Goal: Complete application form: Complete application form

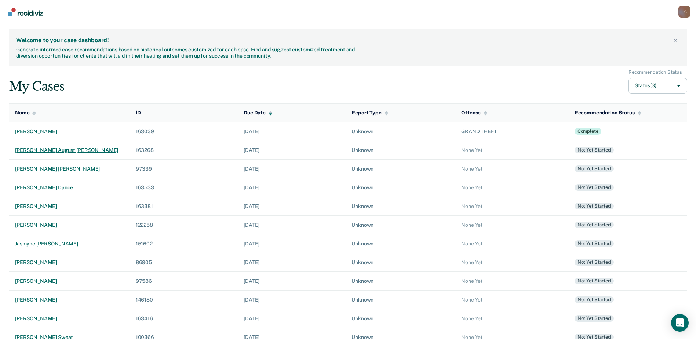
click at [38, 149] on div "[PERSON_NAME] august [PERSON_NAME]" at bounding box center [69, 150] width 109 height 6
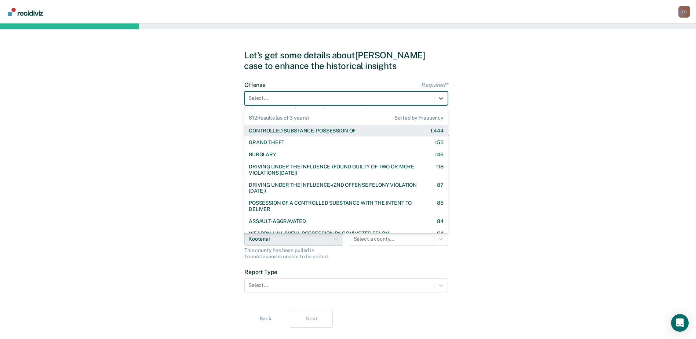
click at [287, 103] on div "Select..." at bounding box center [339, 98] width 189 height 11
click at [284, 129] on div "CONTROLLED SUBSTANCE-POSSESSION OF" at bounding box center [302, 131] width 107 height 6
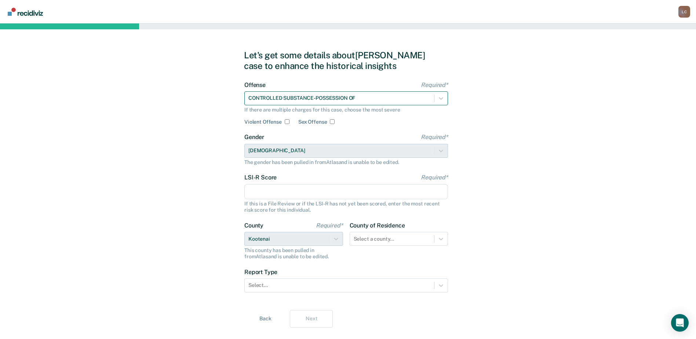
click at [321, 99] on div at bounding box center [339, 98] width 182 height 8
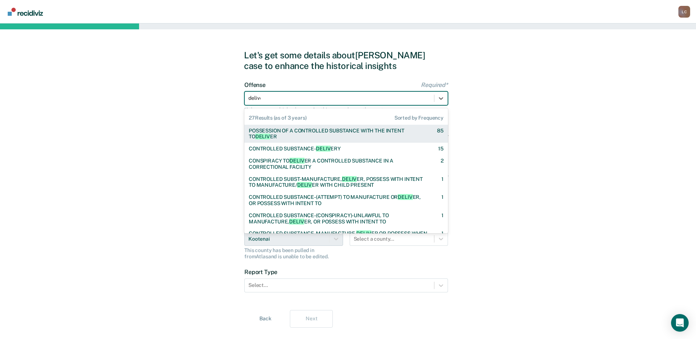
type input "deliver"
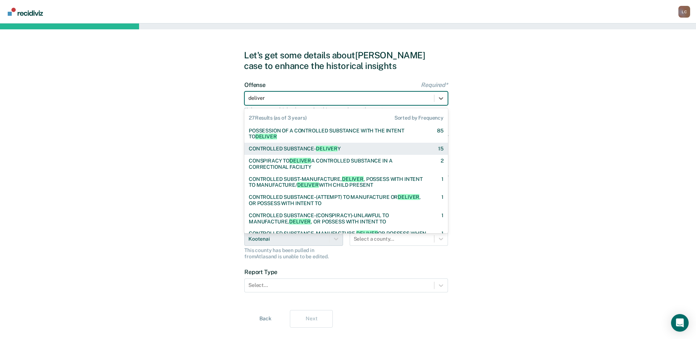
click at [319, 149] on span "DELIVER" at bounding box center [327, 149] width 22 height 6
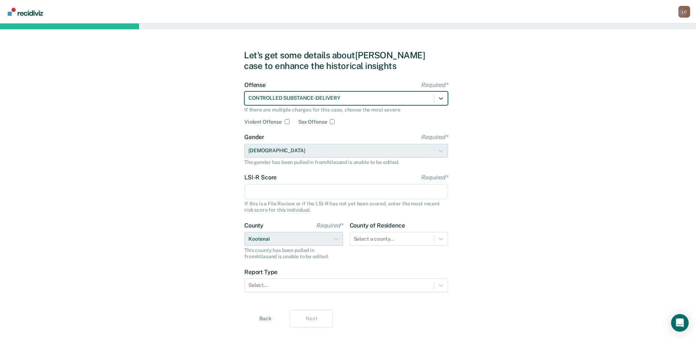
click at [294, 189] on input "LSI-R Score Required*" at bounding box center [346, 191] width 204 height 15
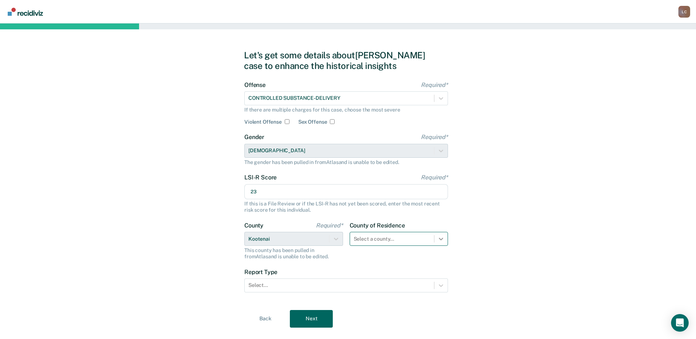
type input "23"
click at [438, 238] on div "Select a county..." at bounding box center [399, 239] width 99 height 14
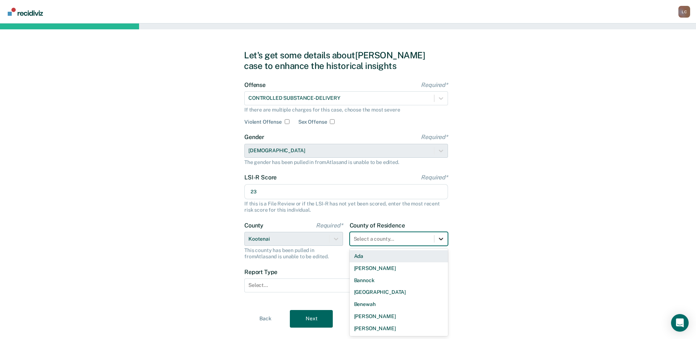
scroll to position [15, 0]
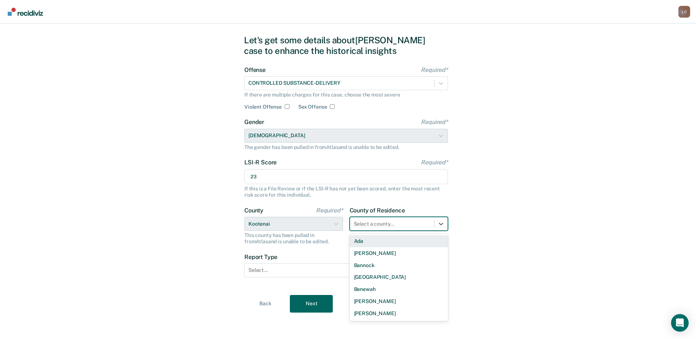
type input "k"
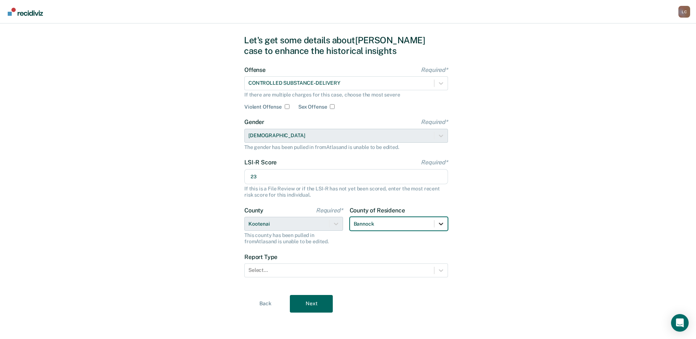
click at [444, 227] on icon at bounding box center [440, 223] width 7 height 7
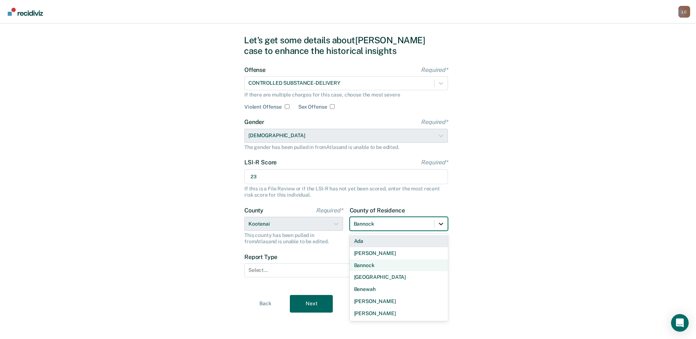
type input "k"
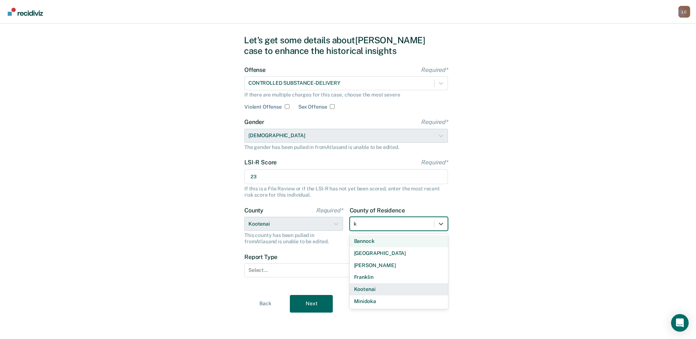
click at [373, 291] on div "Kootenai" at bounding box center [399, 289] width 99 height 12
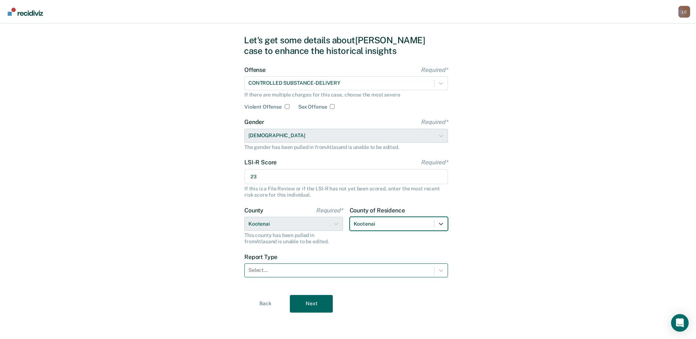
click at [335, 268] on div at bounding box center [339, 270] width 182 height 8
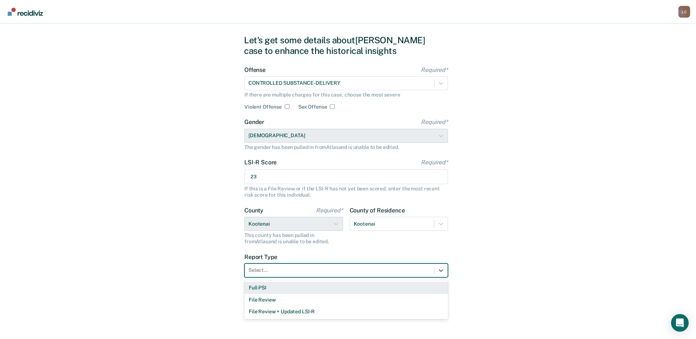
click at [322, 288] on div "Full PSI" at bounding box center [346, 288] width 204 height 12
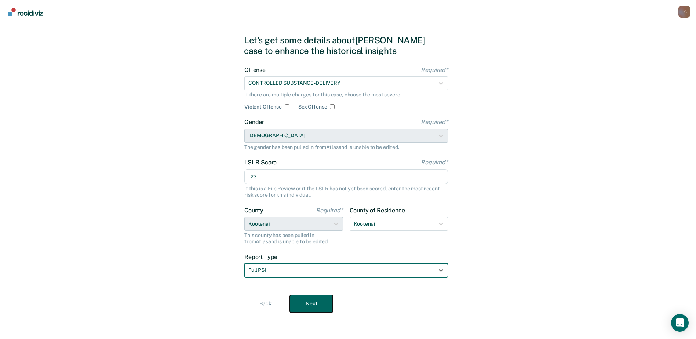
drag, startPoint x: 316, startPoint y: 303, endPoint x: 322, endPoint y: 290, distance: 14.4
click at [316, 303] on button "Next" at bounding box center [311, 304] width 43 height 18
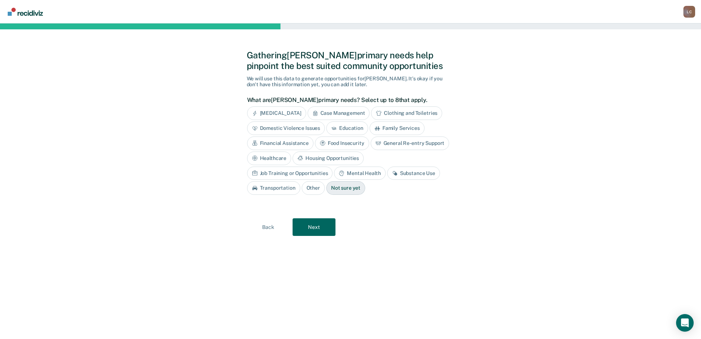
click at [387, 170] on div "Substance Use" at bounding box center [413, 174] width 53 height 14
click at [329, 227] on button "Next" at bounding box center [314, 227] width 43 height 18
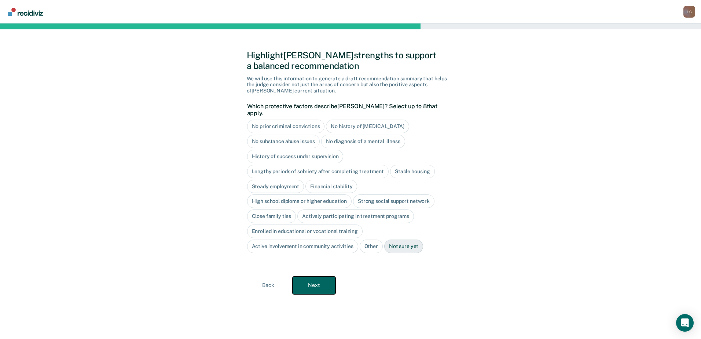
click at [317, 277] on button "Next" at bounding box center [314, 286] width 43 height 18
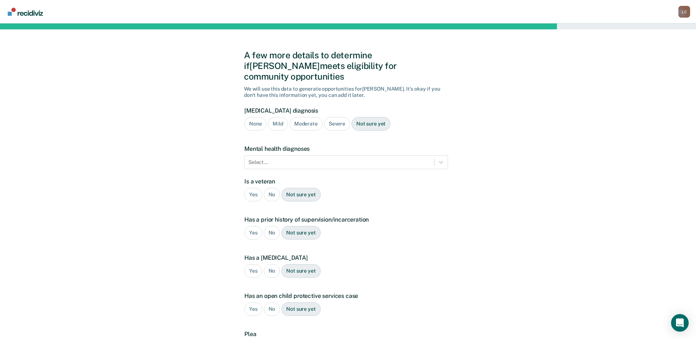
click at [299, 117] on div "Moderate" at bounding box center [305, 124] width 33 height 14
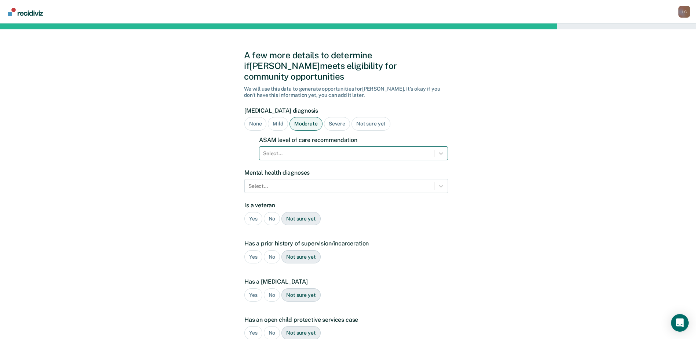
click at [310, 150] on div at bounding box center [346, 154] width 167 height 8
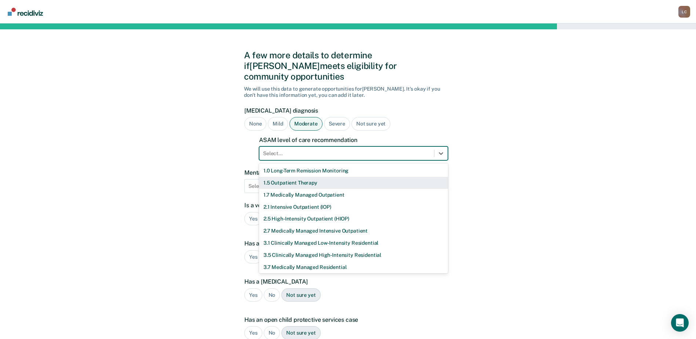
click at [303, 177] on div "1.5 Outpatient Therapy" at bounding box center [353, 183] width 189 height 12
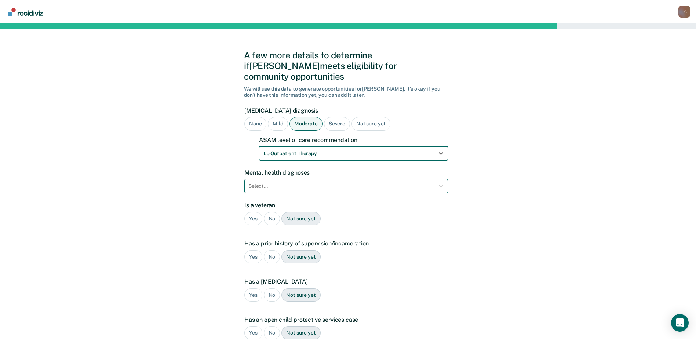
click at [409, 181] on div "Select..." at bounding box center [339, 186] width 189 height 11
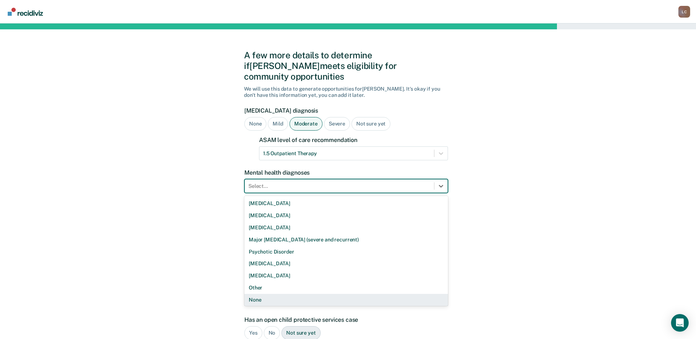
click at [299, 294] on div "None" at bounding box center [346, 300] width 204 height 12
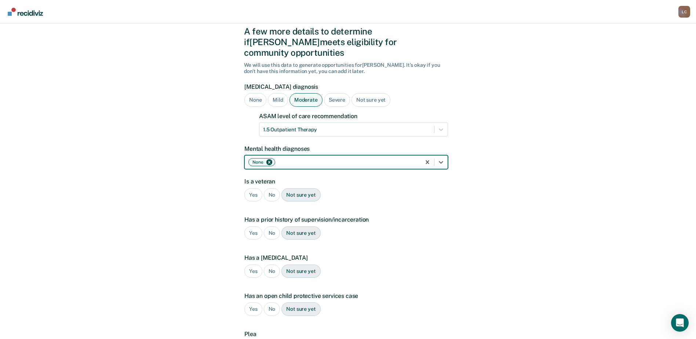
scroll to position [37, 0]
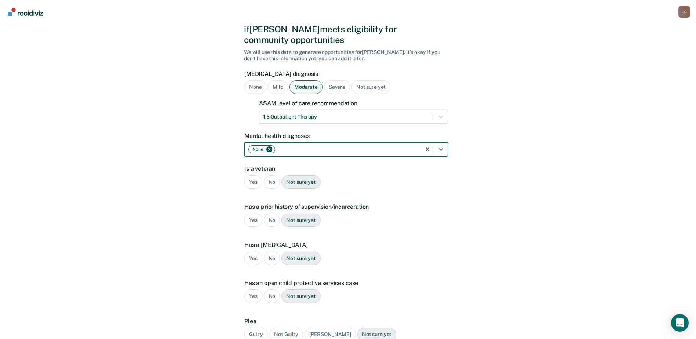
click at [272, 175] on div "No" at bounding box center [272, 182] width 17 height 14
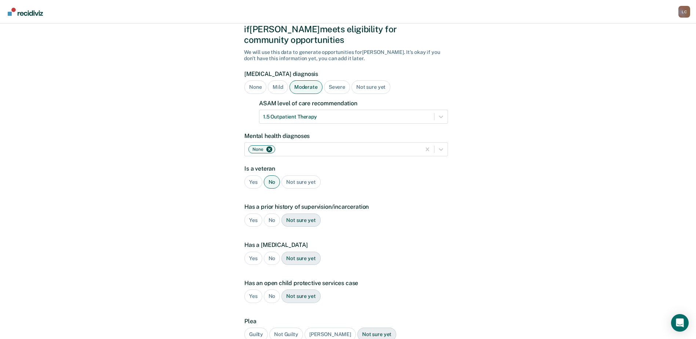
click at [255, 214] on div "Yes" at bounding box center [253, 221] width 18 height 14
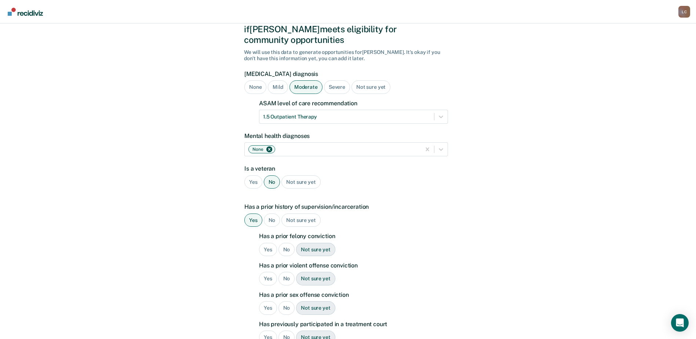
click at [284, 243] on div "No" at bounding box center [286, 250] width 17 height 14
click at [286, 272] on div "No" at bounding box center [286, 279] width 17 height 14
click at [283, 301] on div "No" at bounding box center [286, 308] width 17 height 14
click at [286, 331] on div "No" at bounding box center [286, 338] width 17 height 14
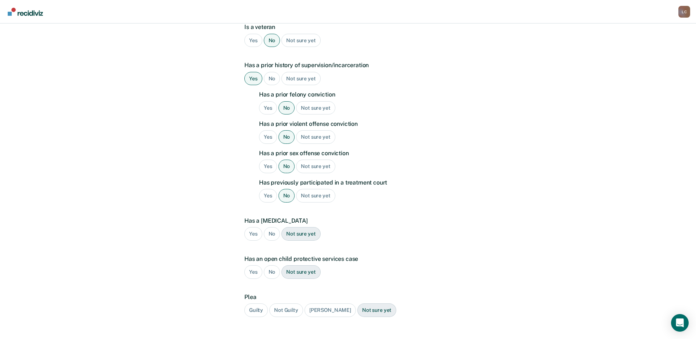
scroll to position [183, 0]
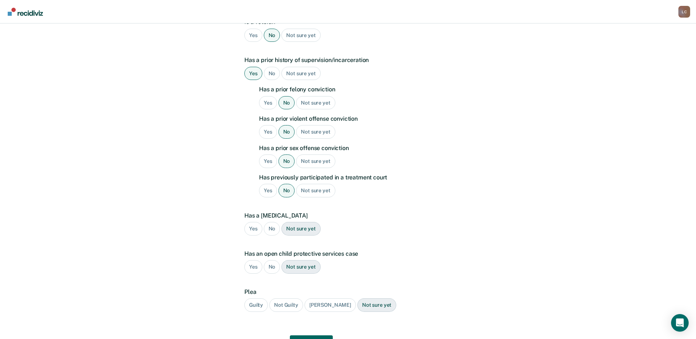
click at [267, 222] on div "No" at bounding box center [272, 229] width 17 height 14
click at [272, 260] on div "No" at bounding box center [272, 267] width 17 height 14
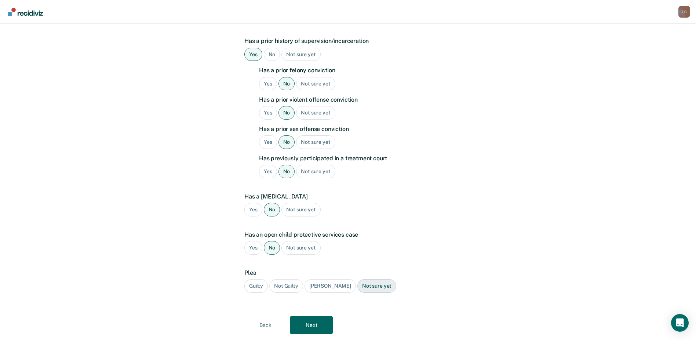
scroll to position [213, 0]
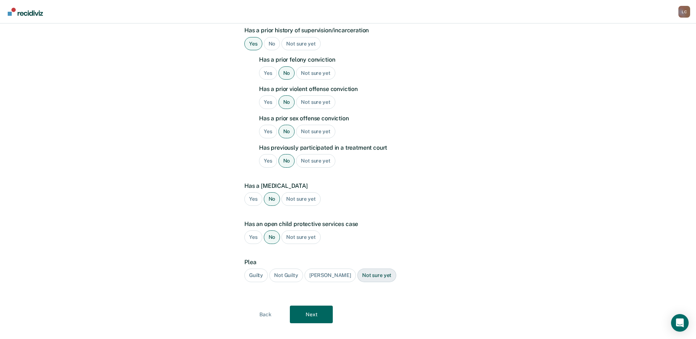
click at [256, 269] on div "Guilty" at bounding box center [255, 276] width 23 height 14
click at [302, 306] on button "Next" at bounding box center [311, 315] width 43 height 18
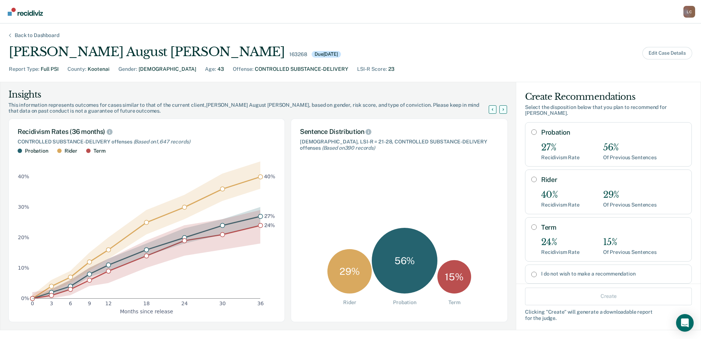
scroll to position [37, 0]
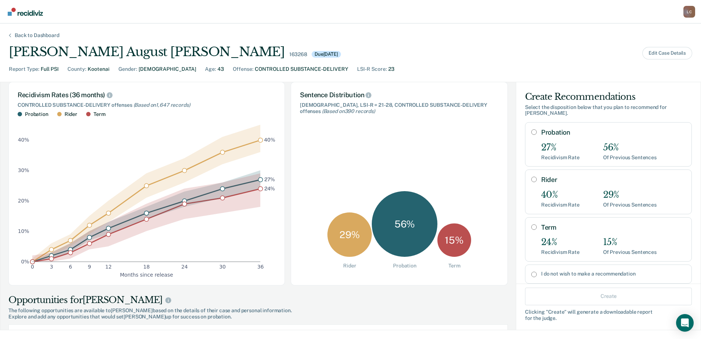
click at [532, 129] on input "Probation" at bounding box center [535, 132] width 6 height 6
radio input "true"
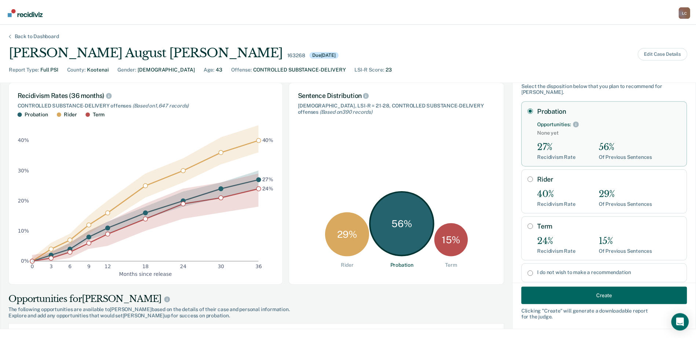
scroll to position [33, 0]
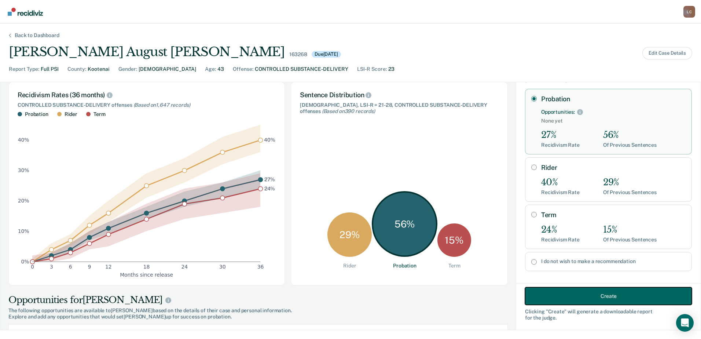
click at [593, 291] on button "Create" at bounding box center [608, 296] width 167 height 18
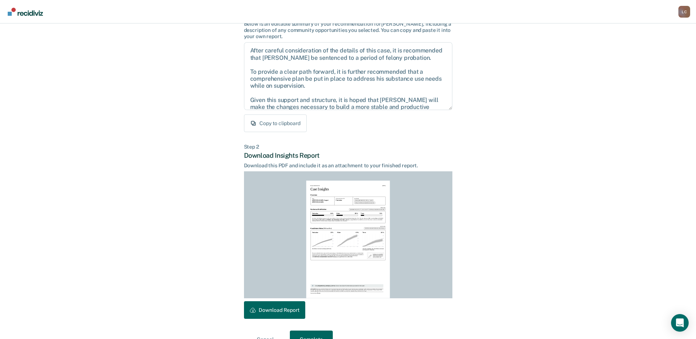
scroll to position [79, 0]
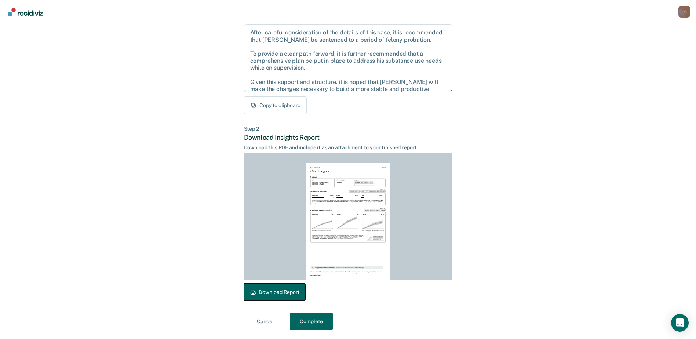
click at [294, 287] on button "Download Report" at bounding box center [274, 292] width 61 height 18
drag, startPoint x: 305, startPoint y: 319, endPoint x: 321, endPoint y: 309, distance: 19.0
click at [306, 319] on button "Complete" at bounding box center [311, 322] width 43 height 18
